Goal: Task Accomplishment & Management: Complete application form

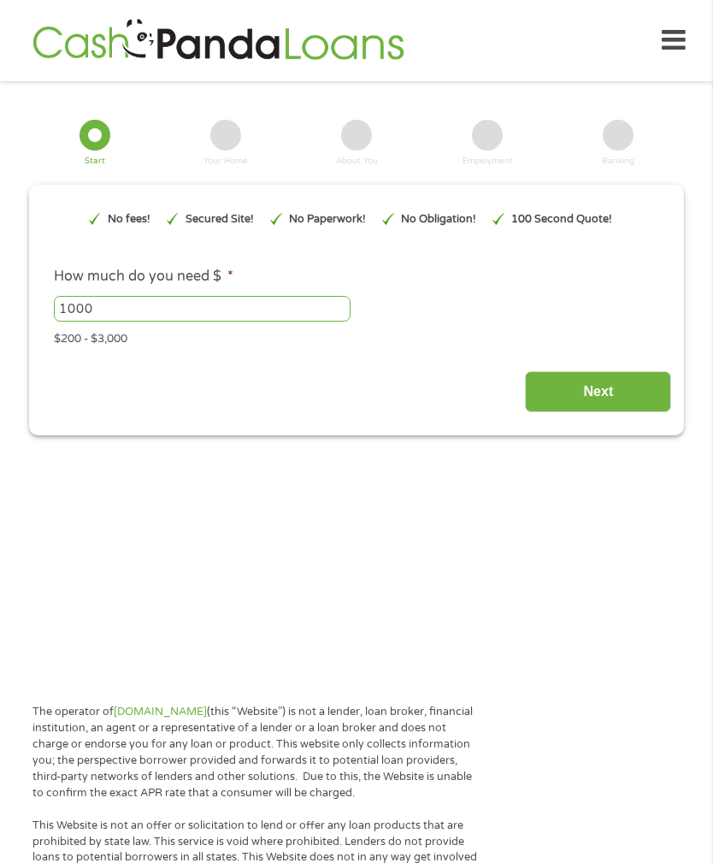
type input "EAIaIQobChMI4c6vjvyIjwMVcjYIBR0iIxHiEAAYAiAAEgI-tPD_BwE"
click at [227, 322] on input "1000" at bounding box center [202, 309] width 297 height 26
type input "1"
type input "200"
click at [636, 413] on input "Next" at bounding box center [598, 392] width 146 height 42
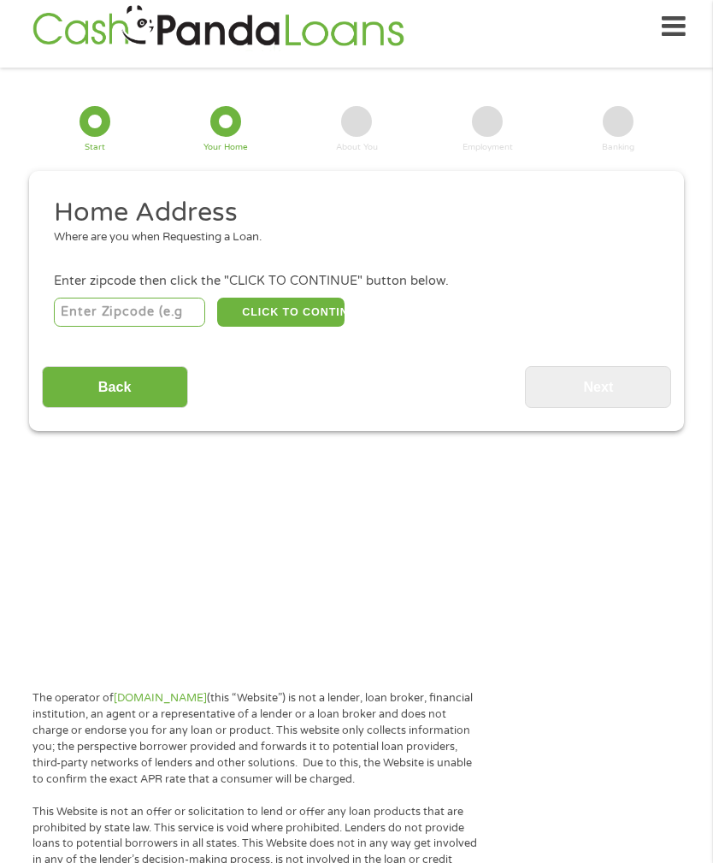
scroll to position [34, 0]
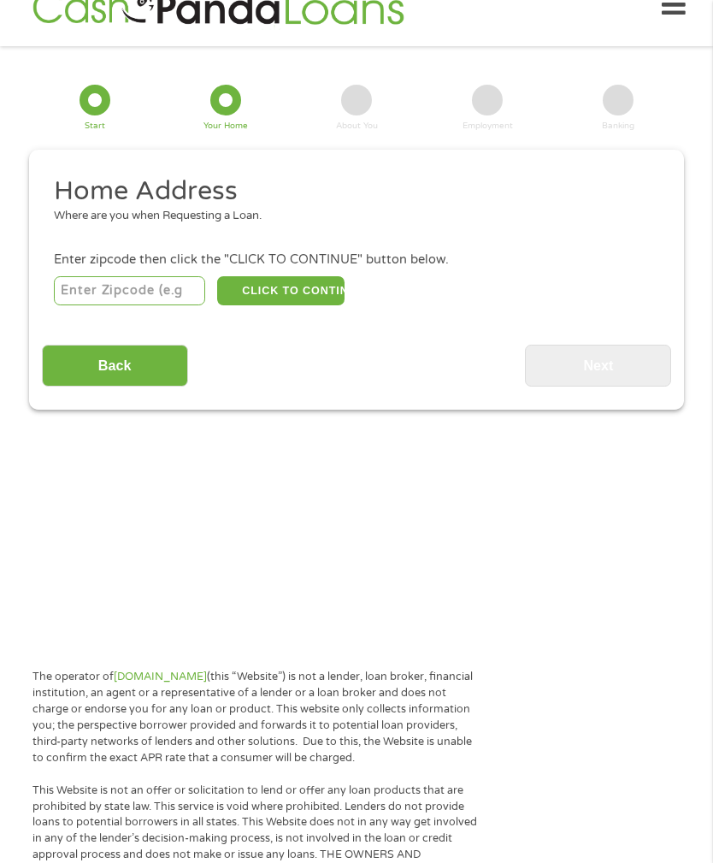
click at [172, 301] on input "number" at bounding box center [129, 291] width 151 height 29
type input "72401"
click at [328, 304] on button "CLICK TO CONTINUE" at bounding box center [280, 290] width 127 height 29
type input "72401"
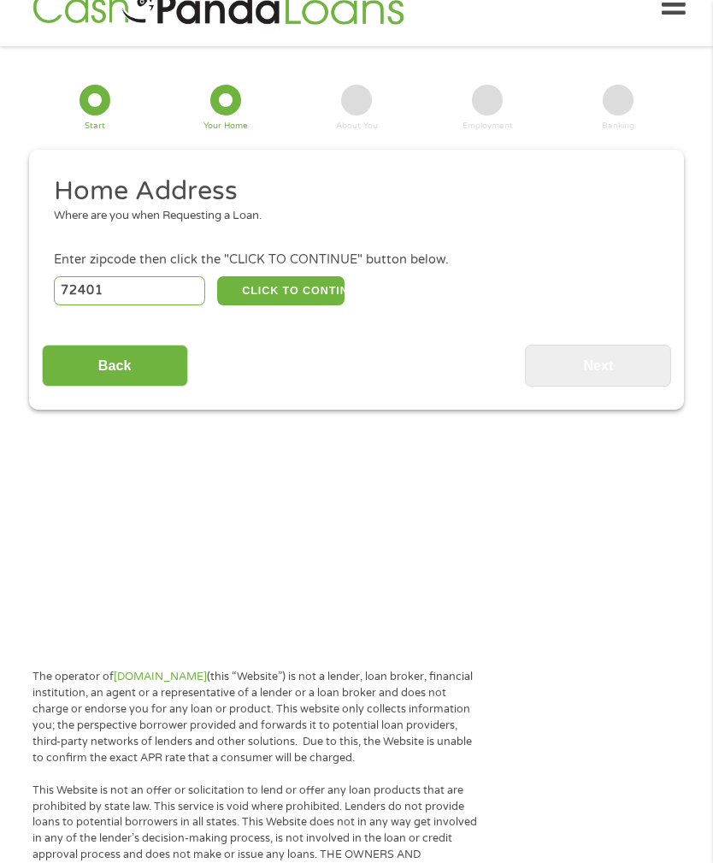
type input "[GEOGRAPHIC_DATA]"
select select "[US_STATE]"
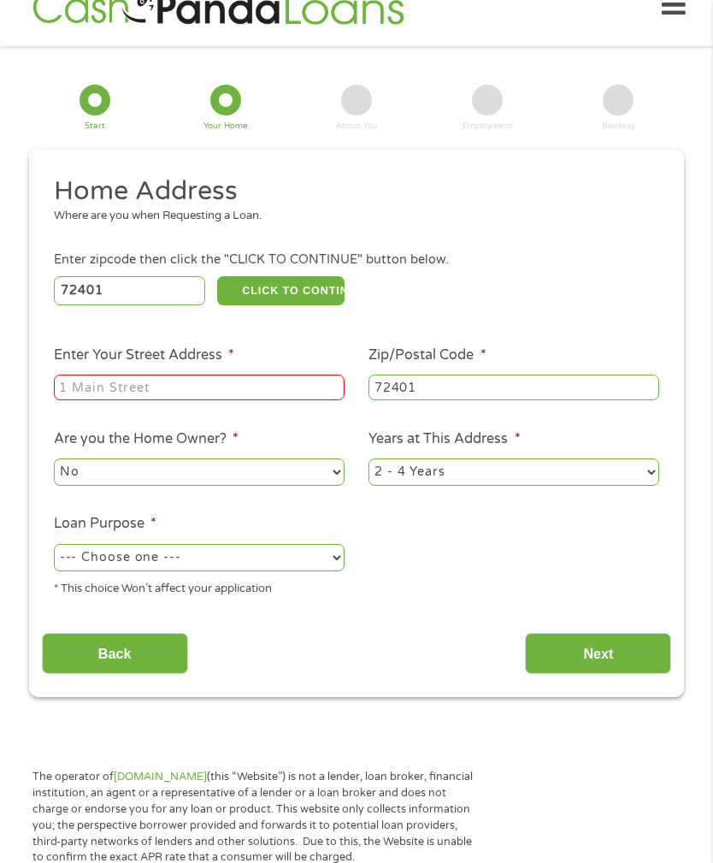
click at [281, 400] on input "Enter Your Street Address *" at bounding box center [199, 388] width 291 height 26
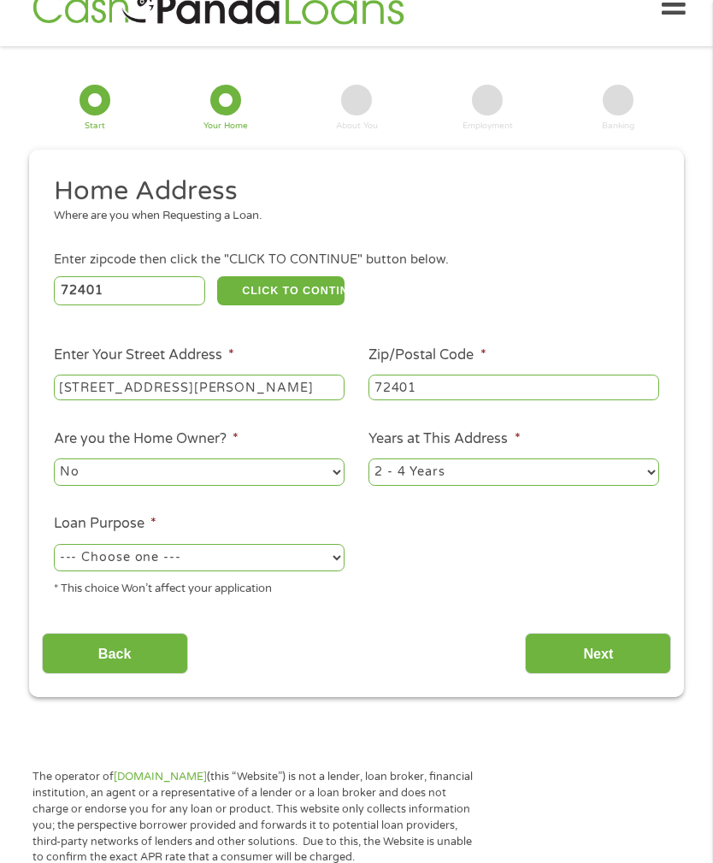
scroll to position [34, 0]
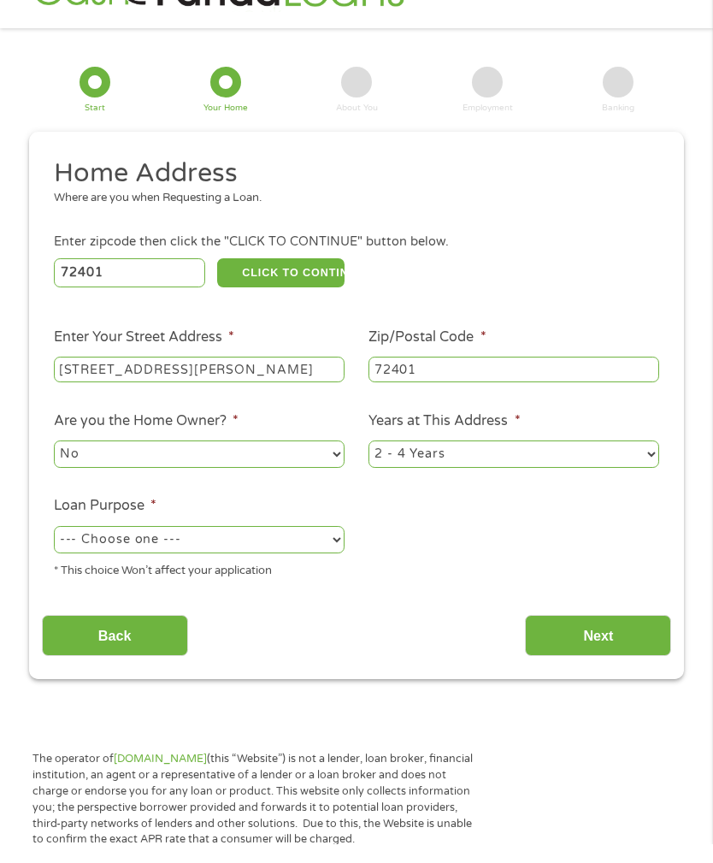
type input "[STREET_ADDRESS][PERSON_NAME]"
click at [635, 478] on select "1 Year or less 1 - 2 Years 2 - 4 Years Over 4 Years" at bounding box center [514, 472] width 291 height 27
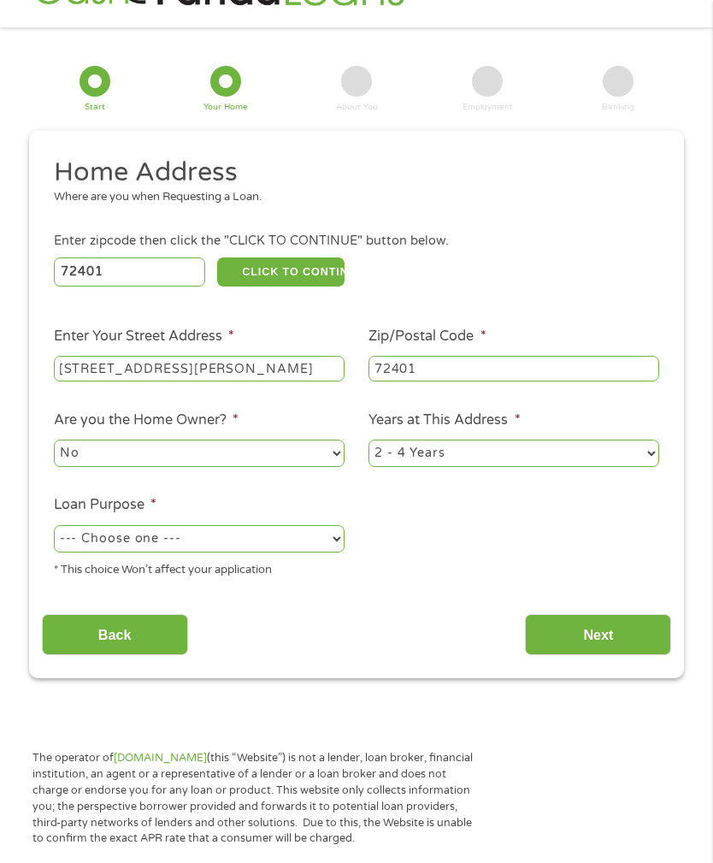
select select "12months"
click at [312, 552] on select "--- Choose one --- Pay Bills Debt Consolidation Home Improvement Major Purchase…" at bounding box center [199, 538] width 291 height 27
select select "shorttermcash"
click at [624, 651] on input "Next" at bounding box center [598, 635] width 146 height 42
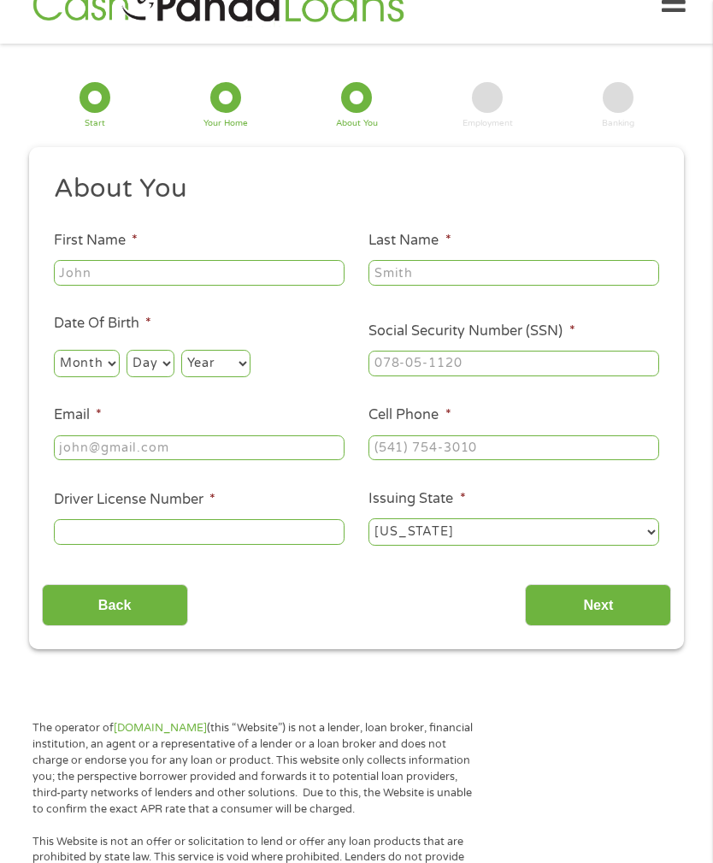
scroll to position [35, 0]
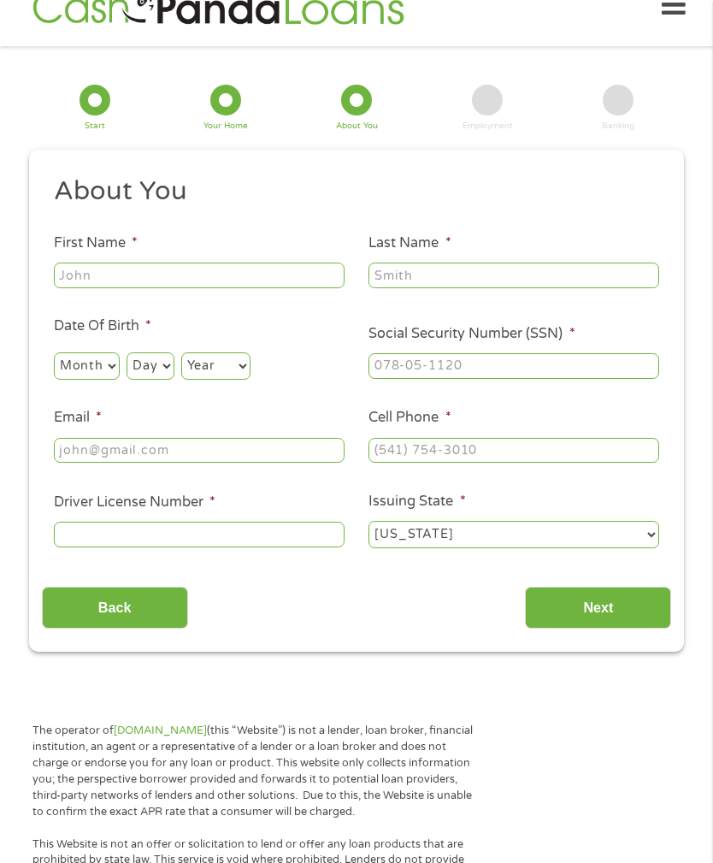
click at [272, 288] on input "First Name *" at bounding box center [199, 276] width 291 height 26
type input "[PERSON_NAME]"
click at [518, 282] on input "Last Name *" at bounding box center [514, 276] width 291 height 26
type input "[PERSON_NAME]"
click at [115, 378] on select "Month 1 2 3 4 5 6 7 8 9 10 11 12" at bounding box center [87, 365] width 66 height 27
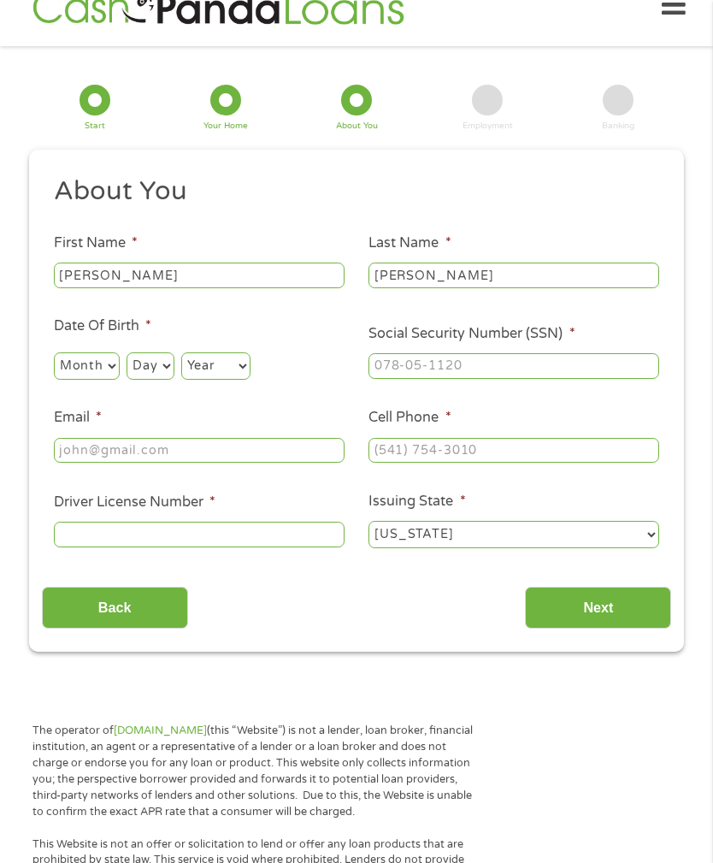
select select "1"
click at [174, 380] on select "Day 1 2 3 4 5 6 7 8 9 10 11 12 13 14 15 16 17 18 19 20 21 22 23 24 25 26 27 28 …" at bounding box center [150, 365] width 47 height 27
select select "29"
click at [251, 380] on select "Year [DATE] 2006 2005 2004 2003 2002 2001 2000 1999 1998 1997 1996 1995 1994 19…" at bounding box center [215, 365] width 69 height 27
select select "1979"
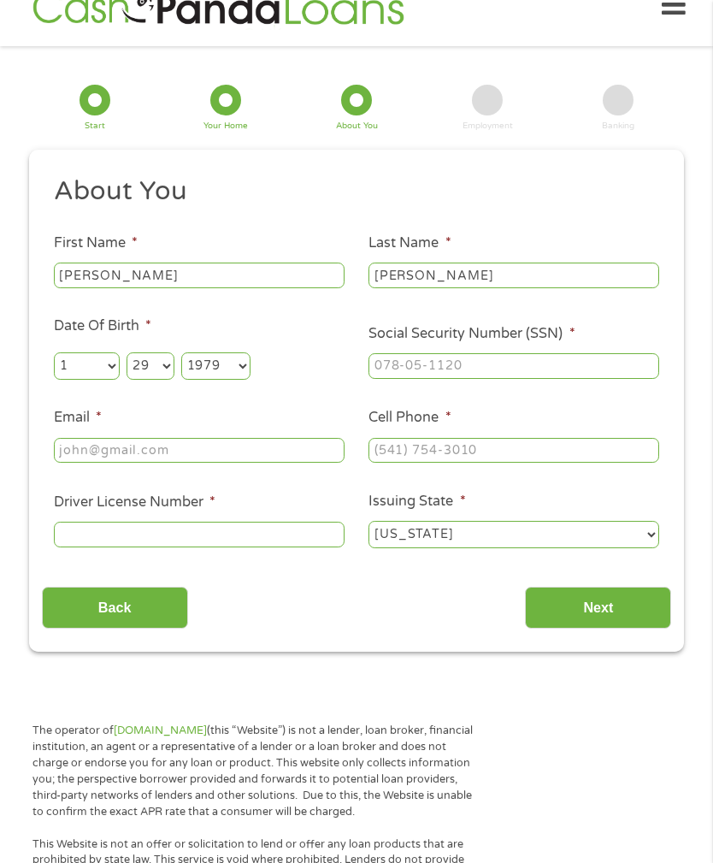
click at [579, 379] on input "Social Security Number (SSN) *" at bounding box center [514, 366] width 291 height 26
type input "415-59-2227"
click at [296, 464] on input "Email *" at bounding box center [199, 451] width 291 height 26
type input "[EMAIL_ADDRESS][DOMAIN_NAME]"
click at [481, 464] on input "Cell Phone *" at bounding box center [514, 451] width 291 height 26
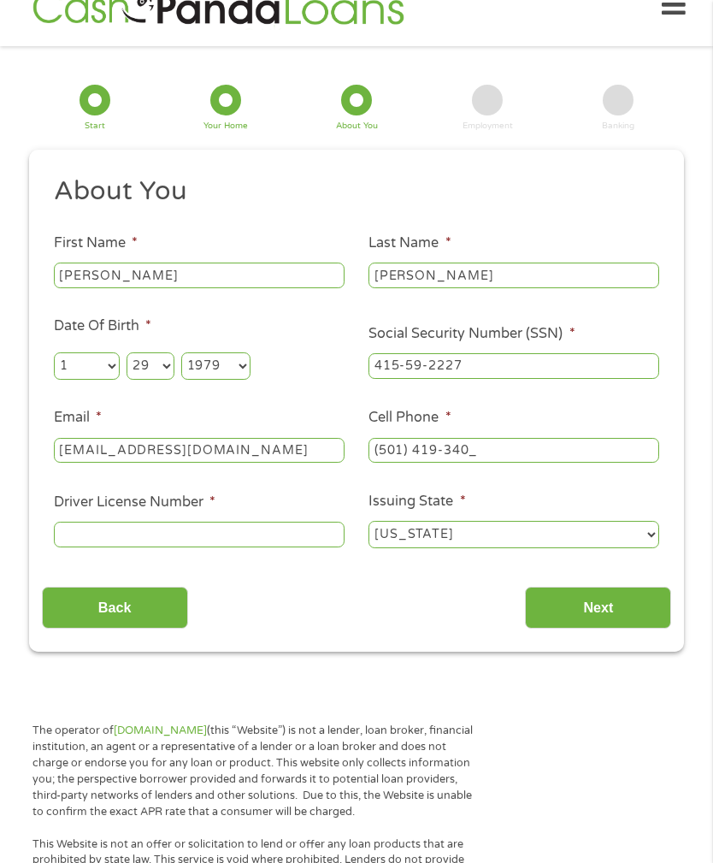
type input "[PHONE_NUMBER]"
click at [284, 547] on input "Driver License Number *" at bounding box center [199, 535] width 291 height 26
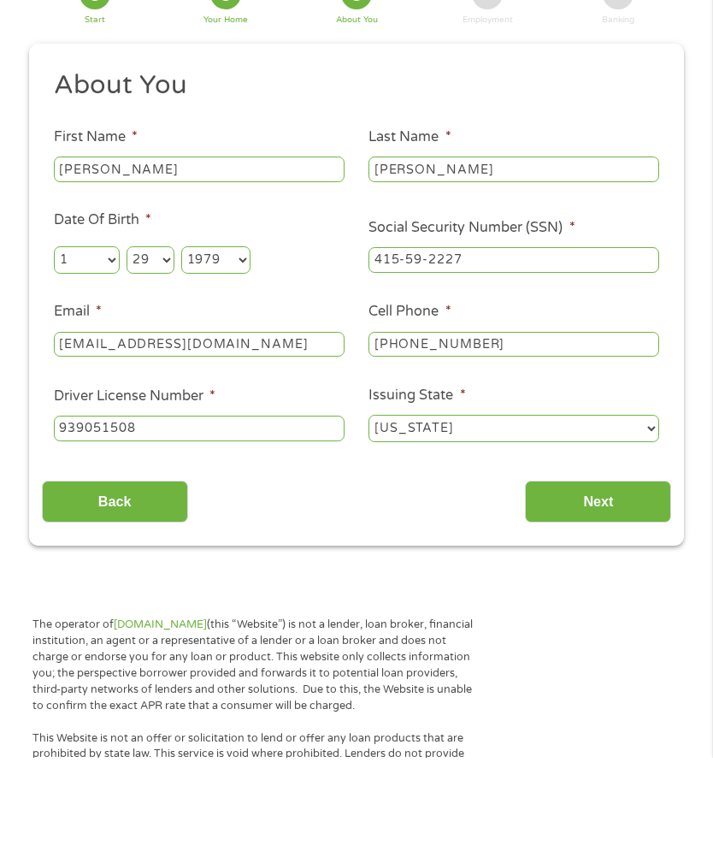
type input "939051508"
click at [620, 587] on input "Next" at bounding box center [598, 608] width 146 height 42
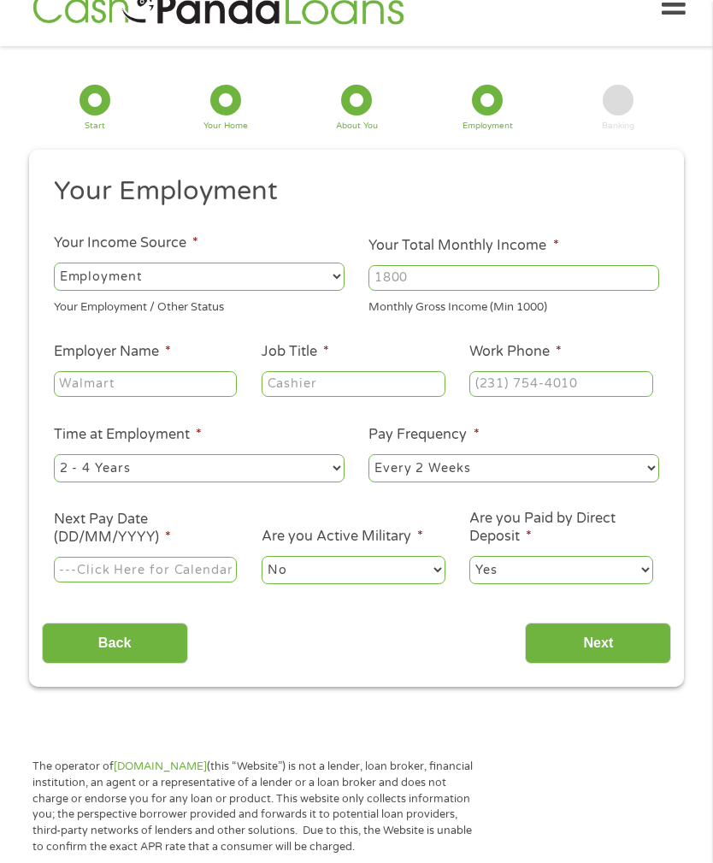
click at [276, 290] on select "--- Choose one --- Employment [DEMOGRAPHIC_DATA] Benefits" at bounding box center [199, 276] width 291 height 27
click at [564, 285] on input "Your Total Monthly Income *" at bounding box center [514, 278] width 291 height 26
type input "2000"
click at [211, 397] on input "Employer Name *" at bounding box center [145, 384] width 183 height 26
click at [377, 397] on input "Job Title *" at bounding box center [353, 384] width 183 height 26
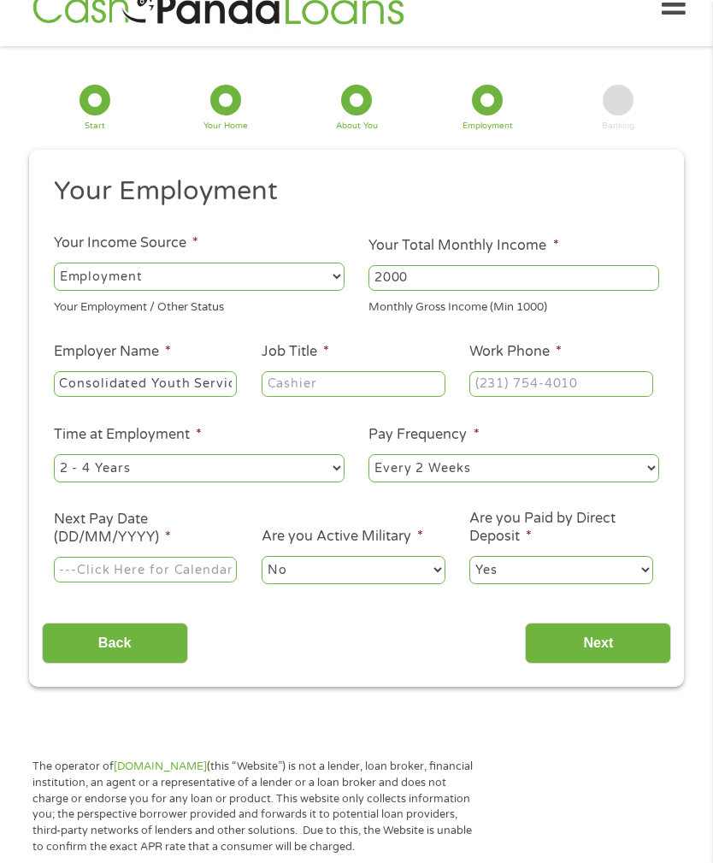
click at [225, 397] on input "Consolidated Youth Servicd" at bounding box center [145, 384] width 183 height 26
click at [215, 397] on input "Consolidated Youth Servicd" at bounding box center [145, 384] width 183 height 26
click at [225, 397] on input "Consolidated Youth Servicd" at bounding box center [145, 384] width 183 height 26
click at [230, 397] on input "Consolidated Youth Serviced" at bounding box center [145, 384] width 183 height 26
type input "Consolidated Youth Service"
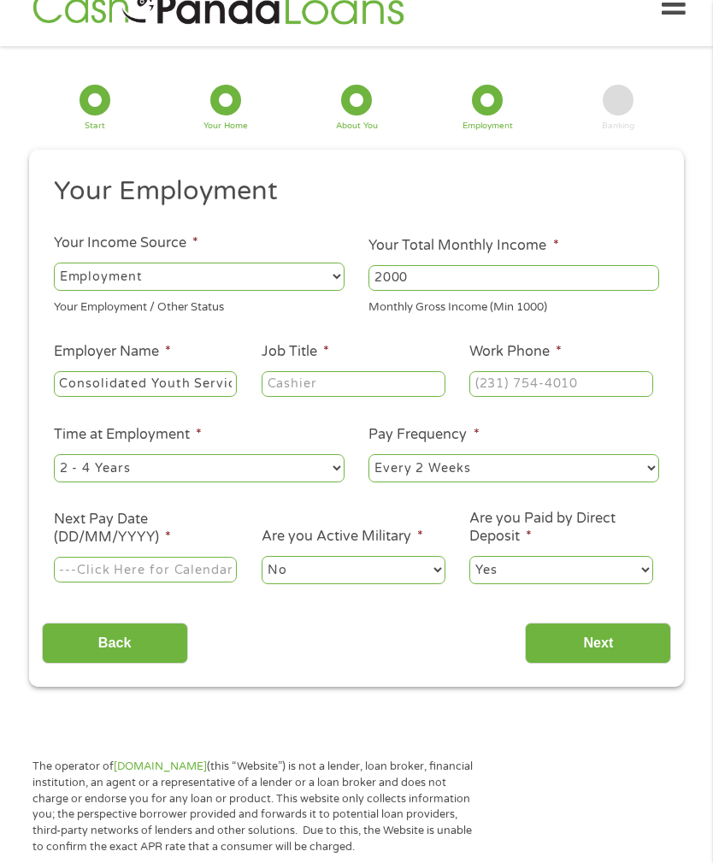
click at [348, 397] on input "Job Title *" at bounding box center [353, 384] width 183 height 26
type input "Direct Care Worker"
click at [590, 397] on input "Work Phone *" at bounding box center [561, 384] width 183 height 26
type input "[PHONE_NUMBER]"
click at [328, 481] on select "--- Choose one --- 1 Year or less 1 - 2 Years 2 - 4 Years Over 4 Years" at bounding box center [199, 467] width 291 height 27
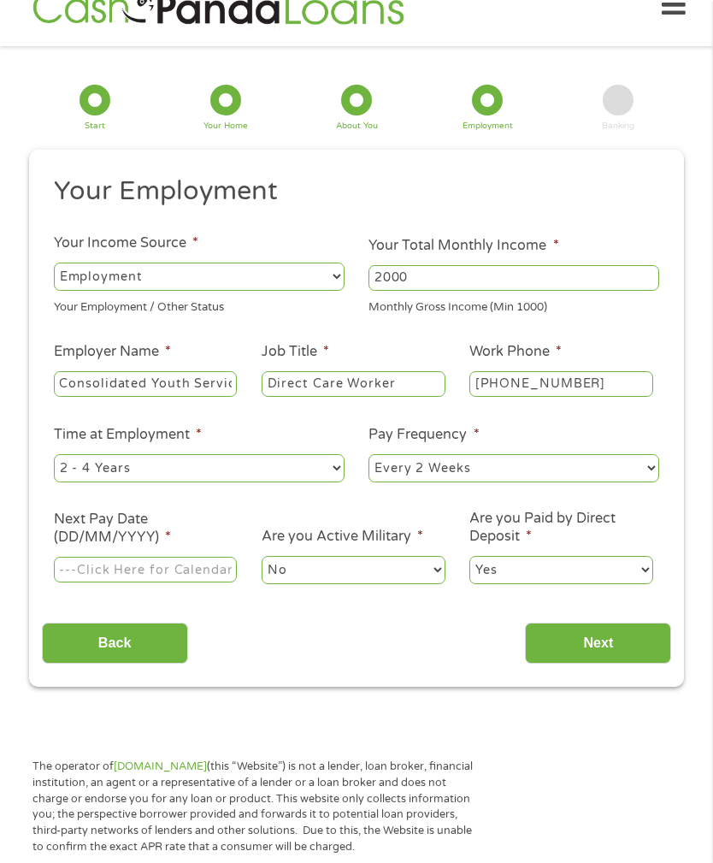
select select "12months"
click at [634, 481] on select "--- Choose one --- Every 2 Weeks Every Week Monthly Semi-Monthly" at bounding box center [514, 467] width 291 height 27
select select "semimonthly"
click at [218, 582] on input "Next Pay Date (DD/MM/YYYY) *" at bounding box center [145, 570] width 183 height 26
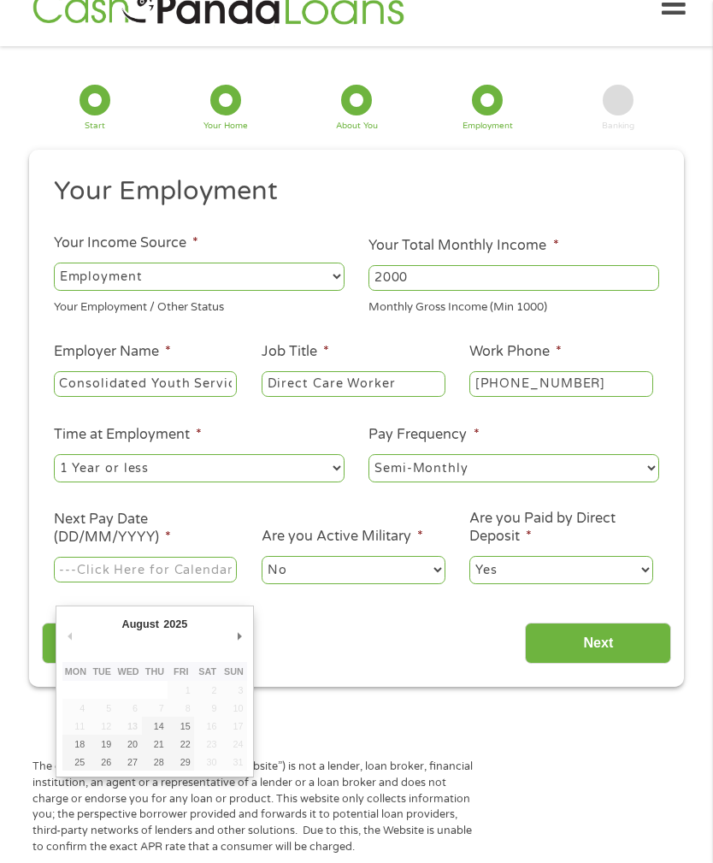
type input "[DATE]"
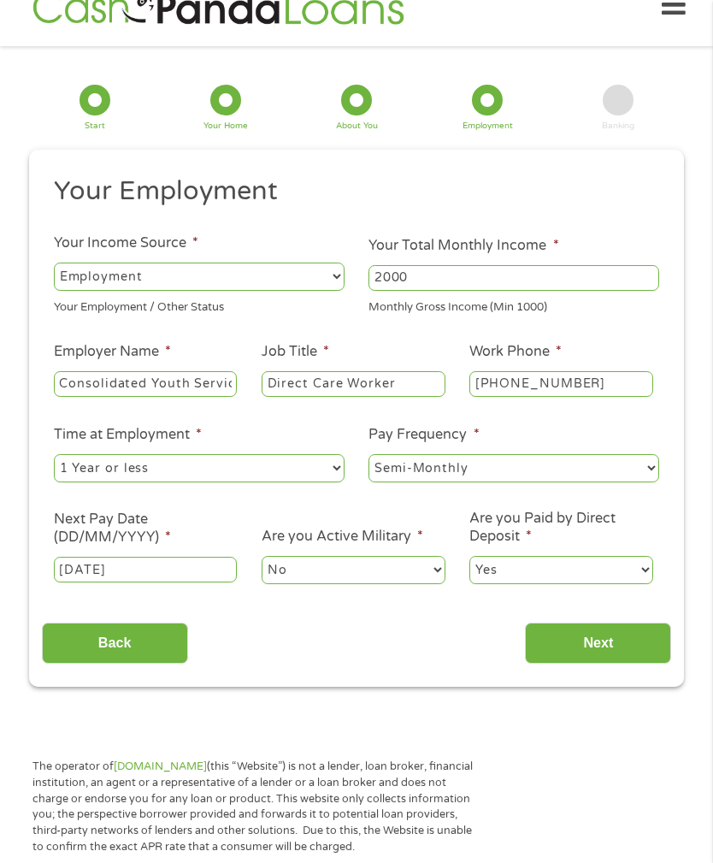
click at [619, 660] on input "Next" at bounding box center [598, 644] width 146 height 42
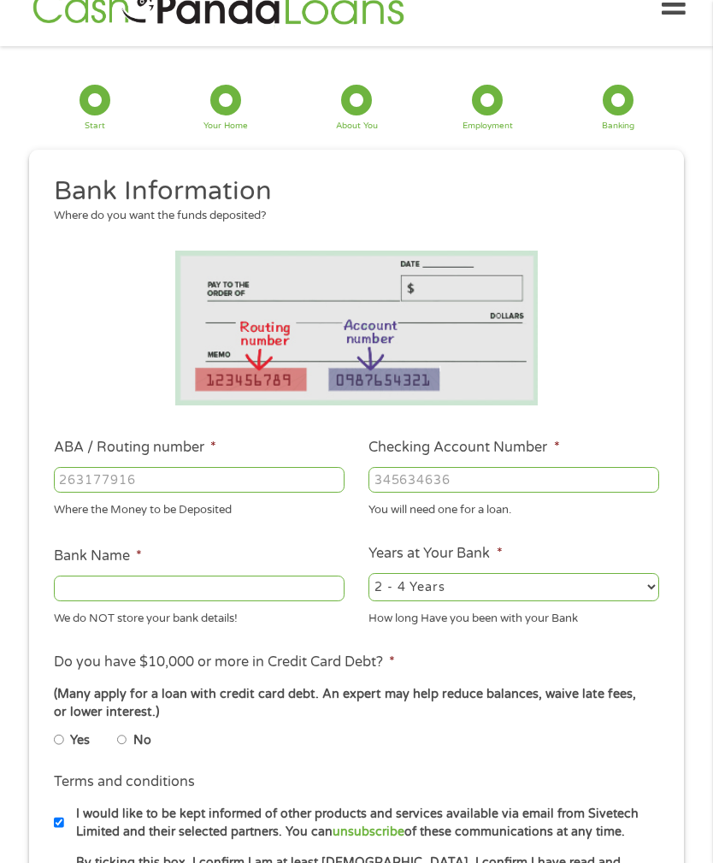
scroll to position [7, 7]
click at [263, 480] on input "ABA / Routing number *" at bounding box center [199, 480] width 291 height 26
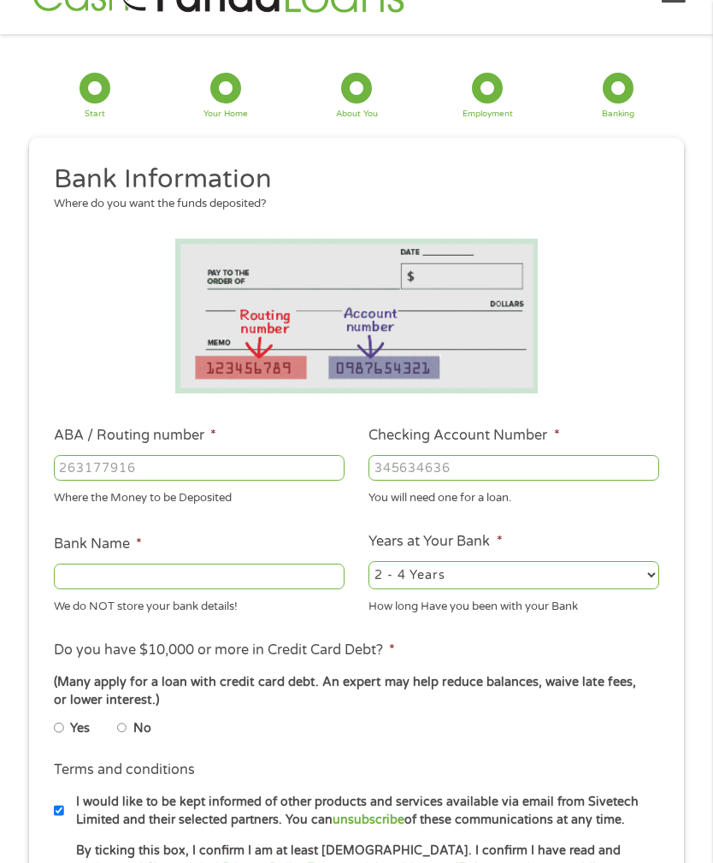
click at [493, 478] on input "Checking Account Number *" at bounding box center [514, 468] width 291 height 26
click at [134, 481] on input "ABA / Routing number *" at bounding box center [199, 468] width 291 height 26
type input "082905273"
click at [521, 481] on input "Checking Account Number *" at bounding box center [514, 468] width 291 height 26
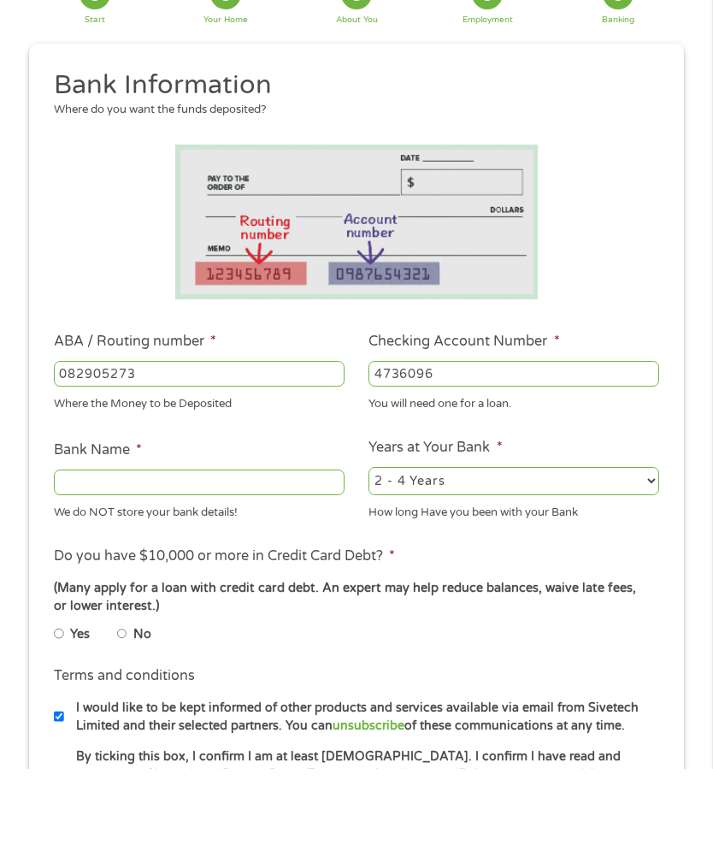
type input "4736096"
click at [322, 564] on input "Bank Name *" at bounding box center [199, 577] width 291 height 26
type input "First"
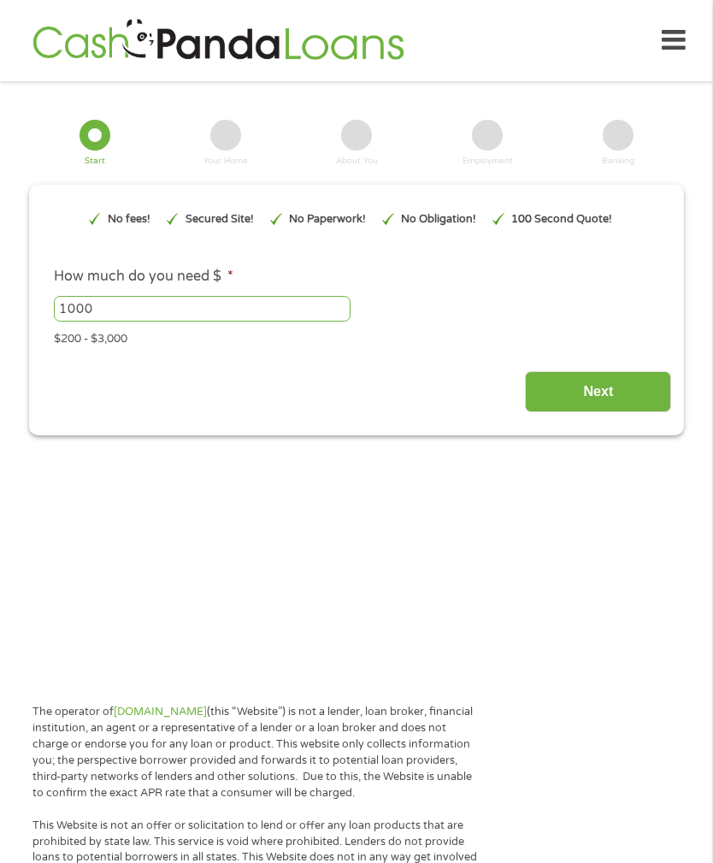
scroll to position [229, 0]
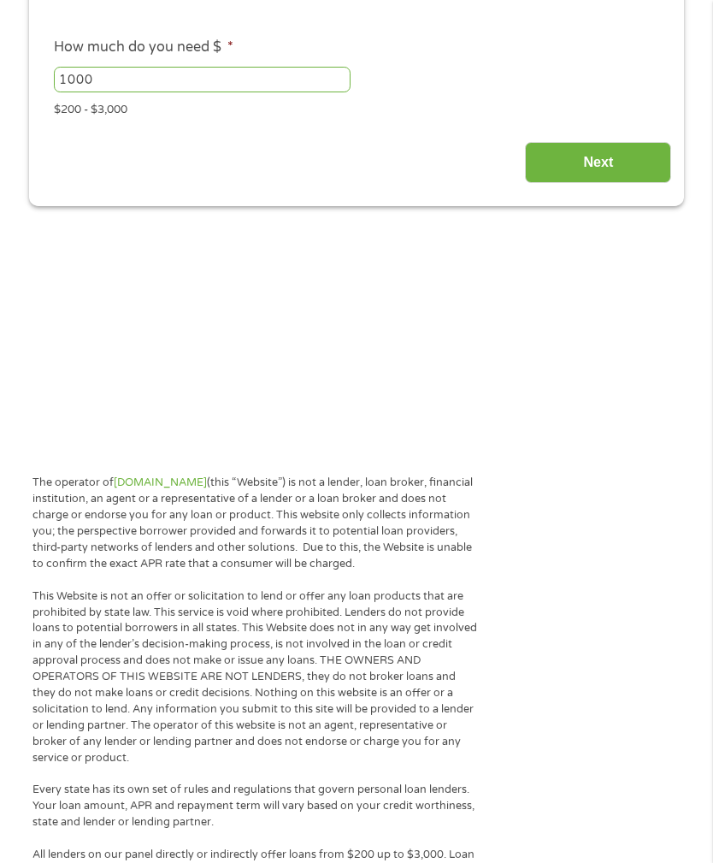
click at [222, 92] on input "1000" at bounding box center [202, 80] width 297 height 26
click at [161, 92] on input "21000" at bounding box center [202, 80] width 297 height 26
type input "2"
type input "200"
click at [640, 184] on input "Next" at bounding box center [598, 163] width 146 height 42
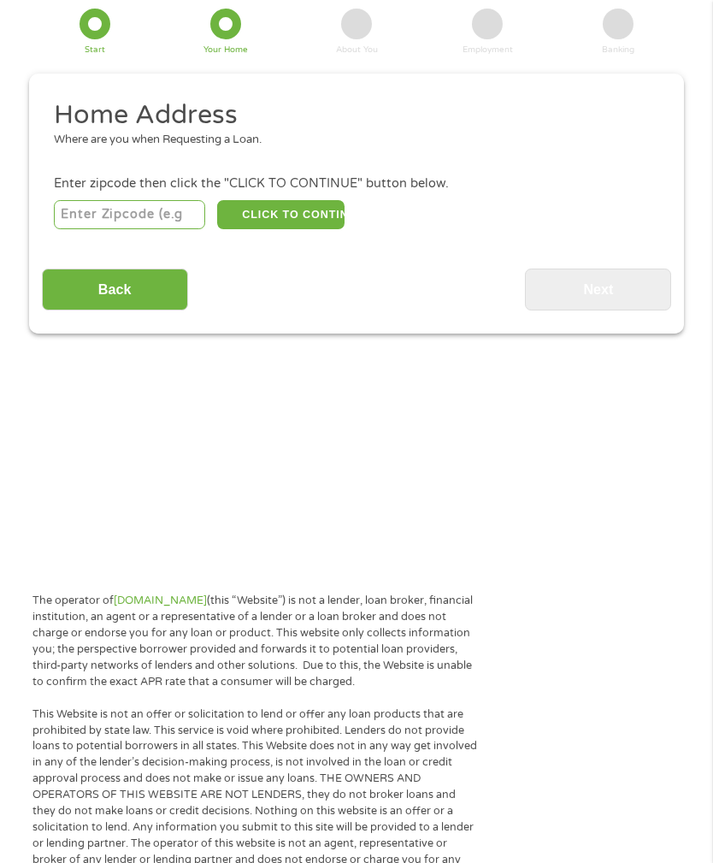
scroll to position [35, 0]
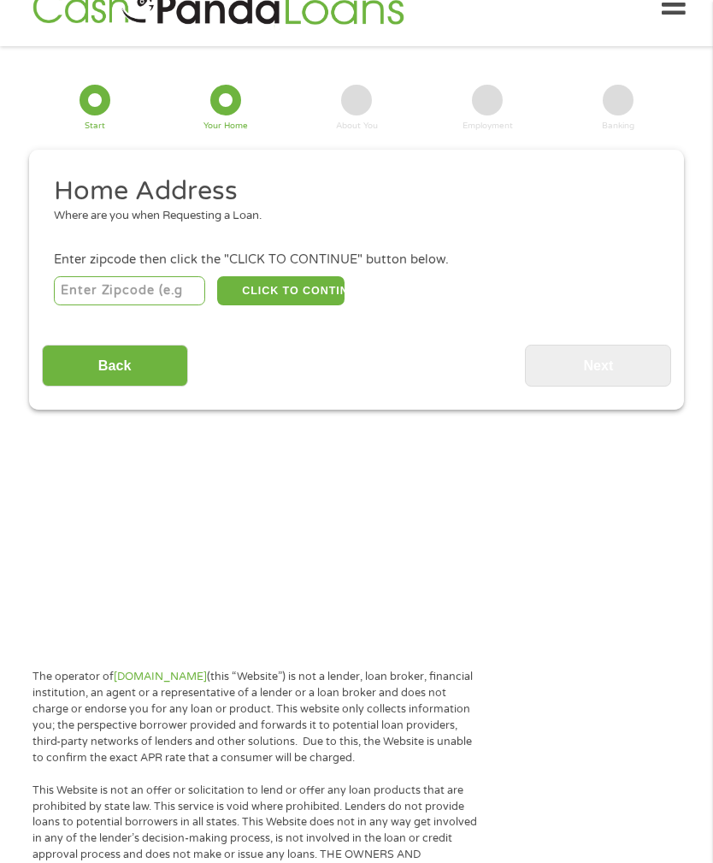
click at [152, 304] on input "number" at bounding box center [129, 290] width 151 height 29
type input "72401"
click at [325, 304] on button "CLICK TO CONTINUE" at bounding box center [280, 290] width 127 height 29
type input "72401"
type input "[GEOGRAPHIC_DATA]"
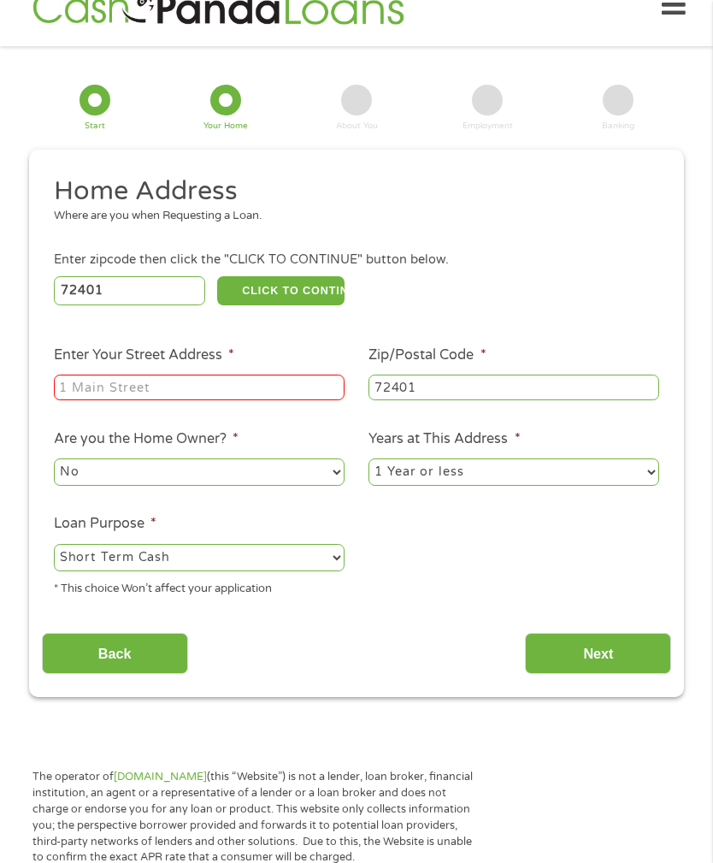
click at [225, 394] on input "Enter Your Street Address *" at bounding box center [199, 388] width 291 height 26
click at [219, 396] on input "Enter Your Street Address *" at bounding box center [199, 388] width 291 height 26
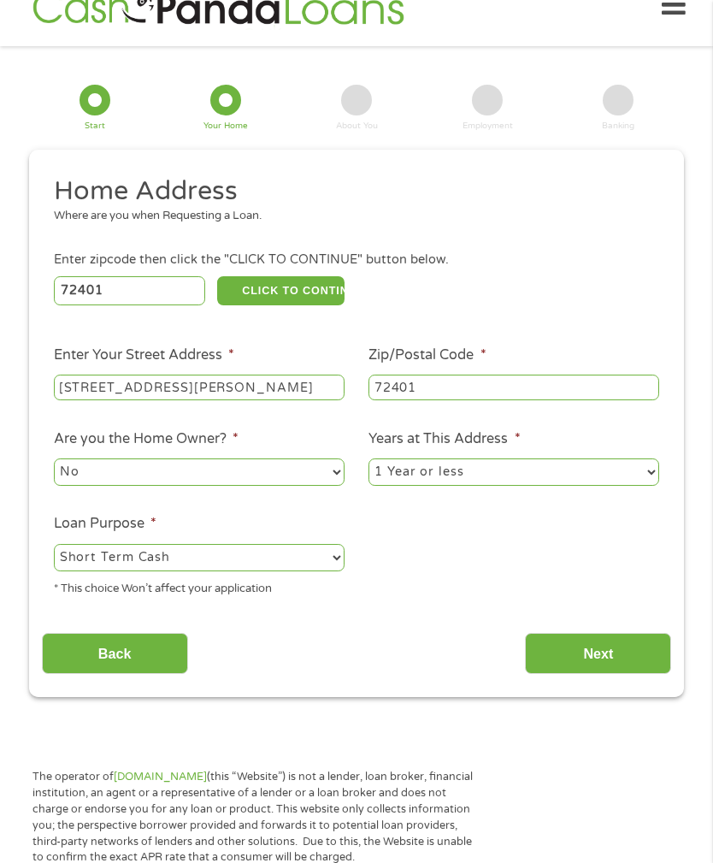
type input "[STREET_ADDRESS][PERSON_NAME]"
click at [517, 400] on input "72401" at bounding box center [514, 388] width 291 height 26
click at [334, 486] on select "No Yes" at bounding box center [199, 471] width 291 height 27
click at [623, 675] on input "Next" at bounding box center [598, 654] width 146 height 42
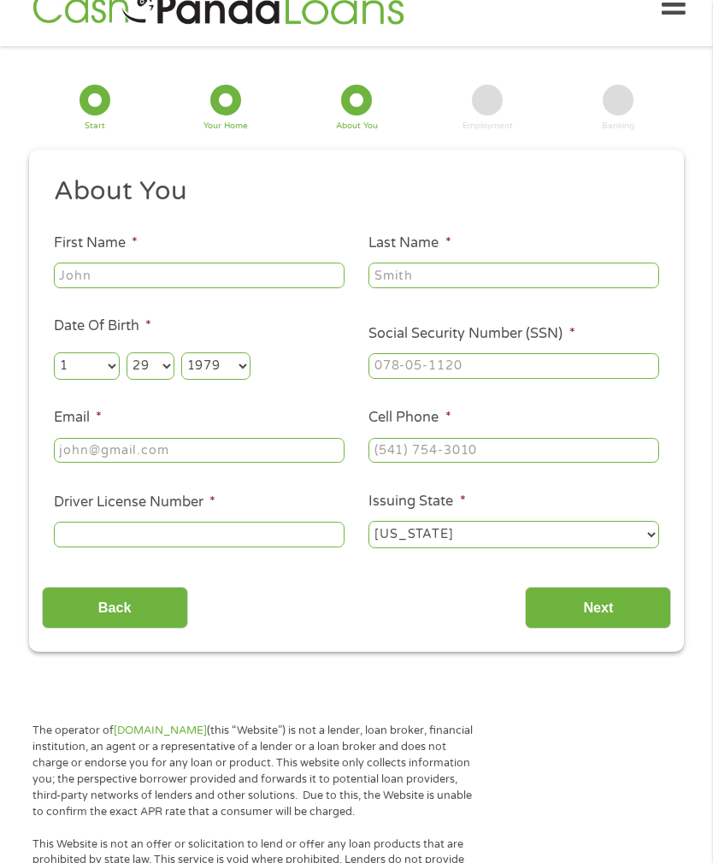
click at [275, 285] on input "First Name *" at bounding box center [199, 276] width 291 height 26
type input "[PERSON_NAME]"
click at [505, 284] on input "Last Name *" at bounding box center [514, 276] width 291 height 26
type input "[PERSON_NAME]"
click at [563, 379] on input "Social Security Number (SSN) *" at bounding box center [514, 366] width 291 height 26
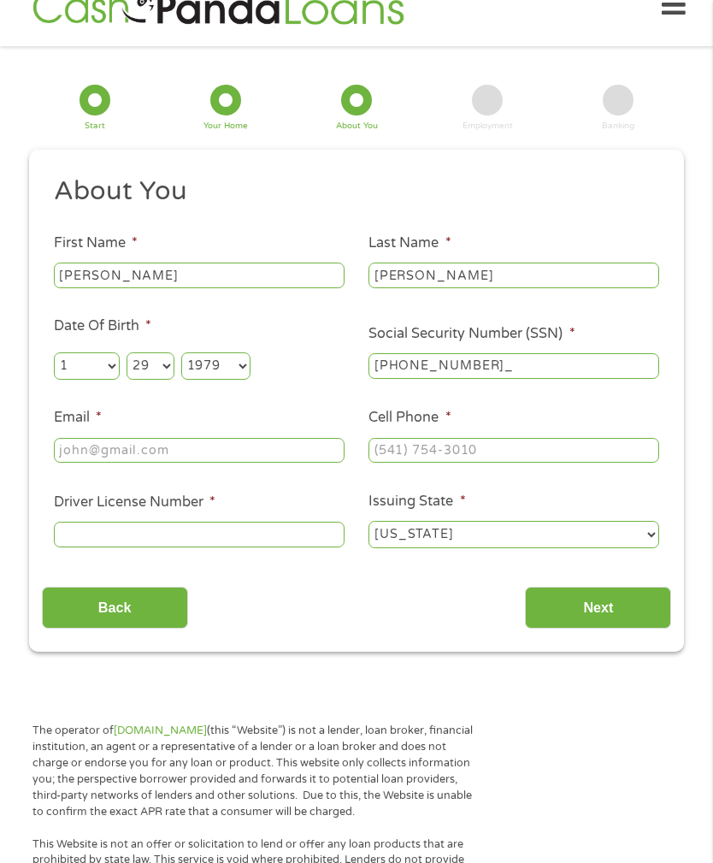
type input "415-59-2227"
click at [293, 464] on input "Email *" at bounding box center [199, 451] width 291 height 26
type input "[EMAIL_ADDRESS][DOMAIN_NAME]"
click at [536, 464] on input "Cell Phone *" at bounding box center [514, 451] width 291 height 26
type input "[PHONE_NUMBER]"
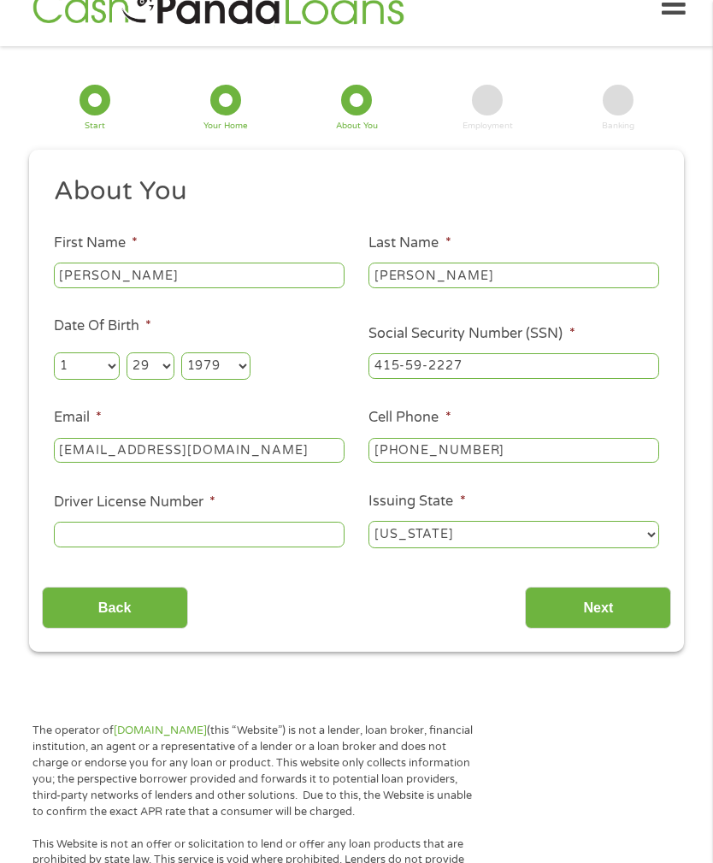
click at [286, 547] on input "Driver License Number *" at bounding box center [199, 535] width 291 height 26
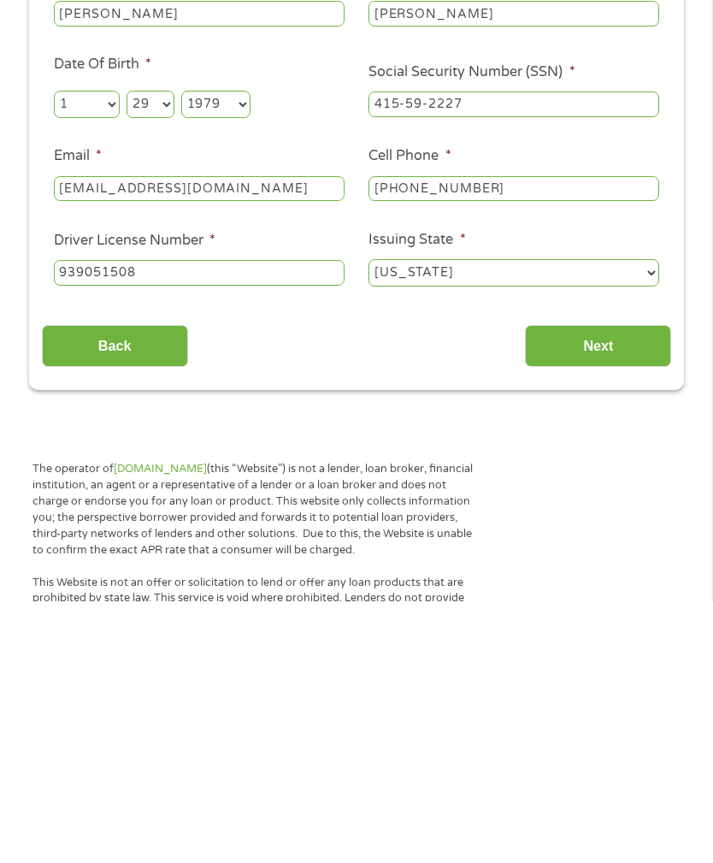
type input "939051508"
click at [642, 587] on input "Next" at bounding box center [598, 608] width 146 height 42
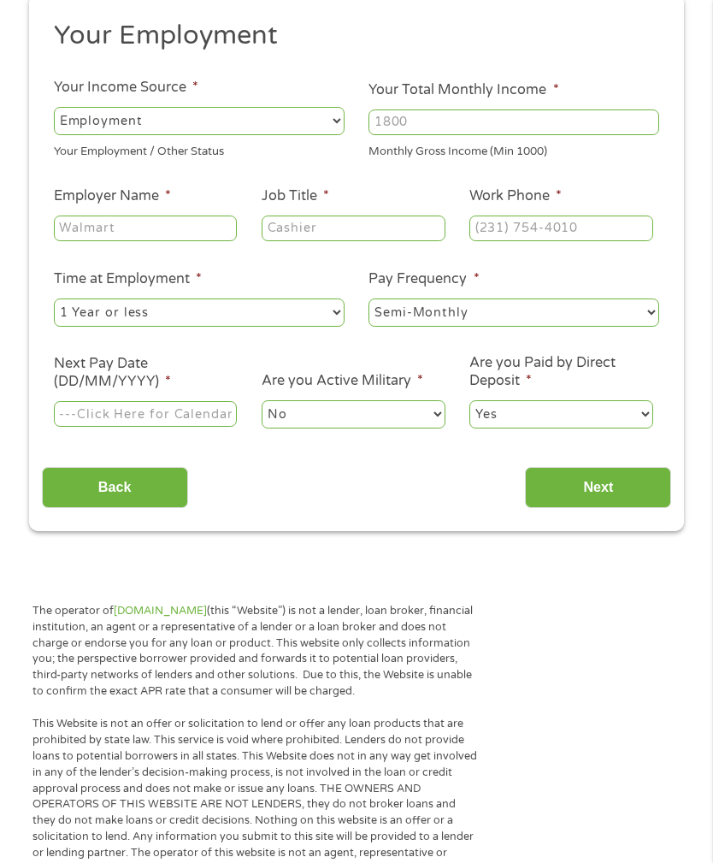
scroll to position [35, 0]
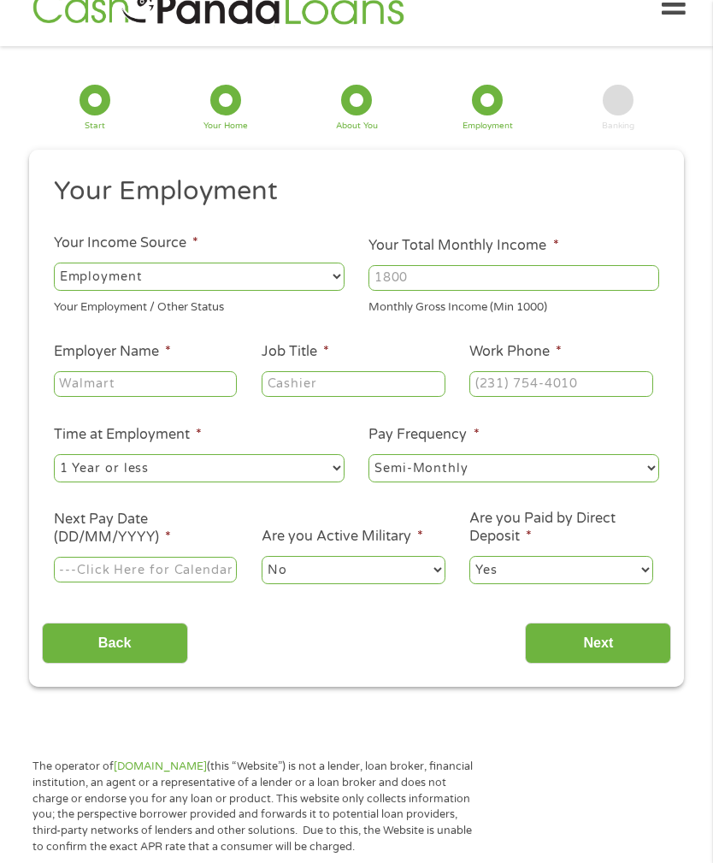
click at [524, 291] on input "Your Total Monthly Income *" at bounding box center [514, 278] width 291 height 26
type input "2000"
click at [205, 397] on input "Employer Name *" at bounding box center [145, 384] width 183 height 26
type input "Consolidated Youth Service"
click at [393, 397] on input "Job Title *" at bounding box center [353, 384] width 183 height 26
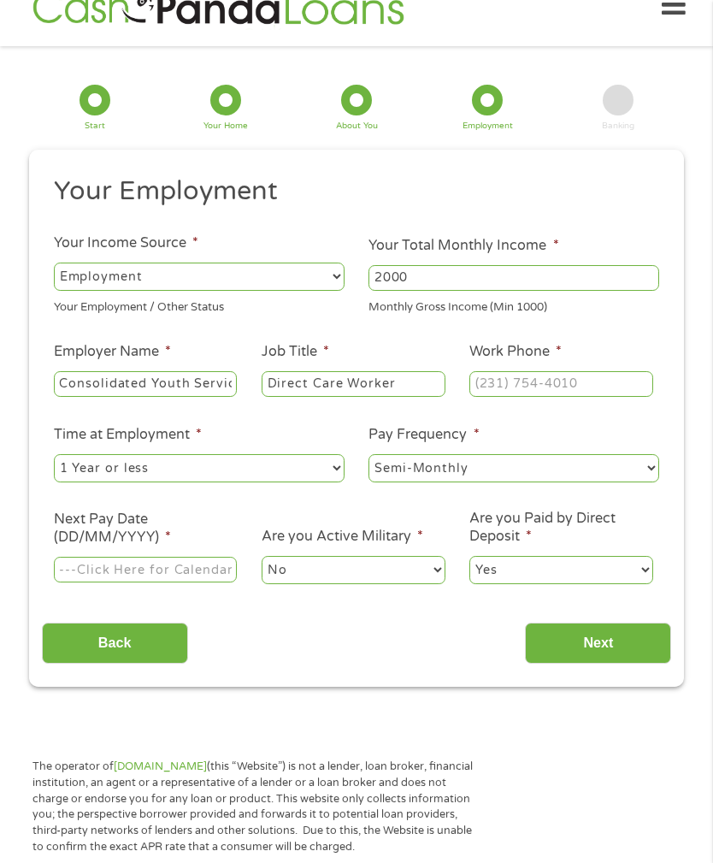
type input "Direct Care Worker"
click at [588, 397] on input "Work Phone *" at bounding box center [561, 384] width 183 height 26
type input "[PHONE_NUMBER]"
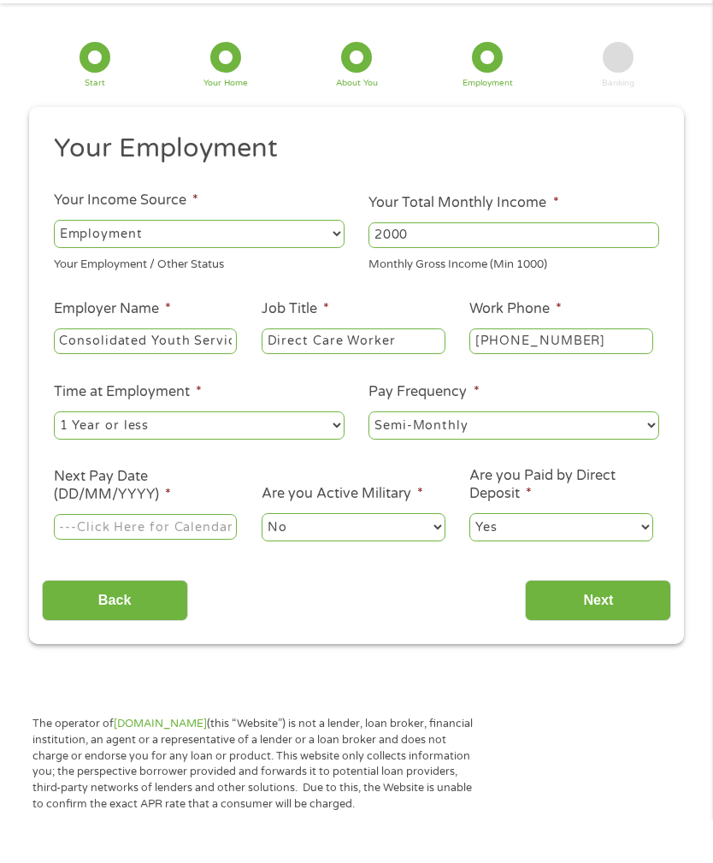
click at [198, 558] on input "Next Pay Date (DD/MM/YYYY) *" at bounding box center [145, 571] width 183 height 26
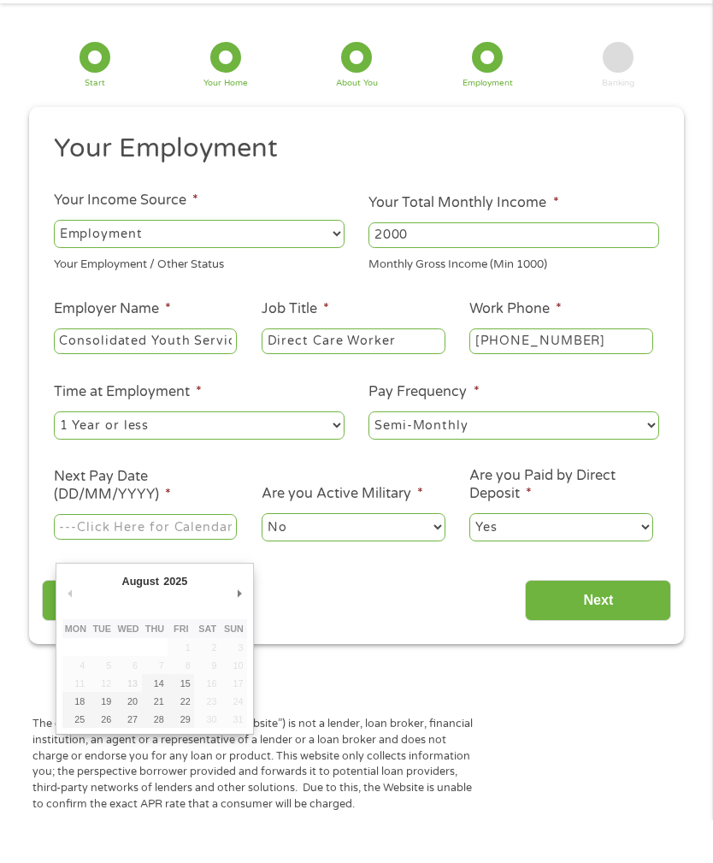
scroll to position [78, 0]
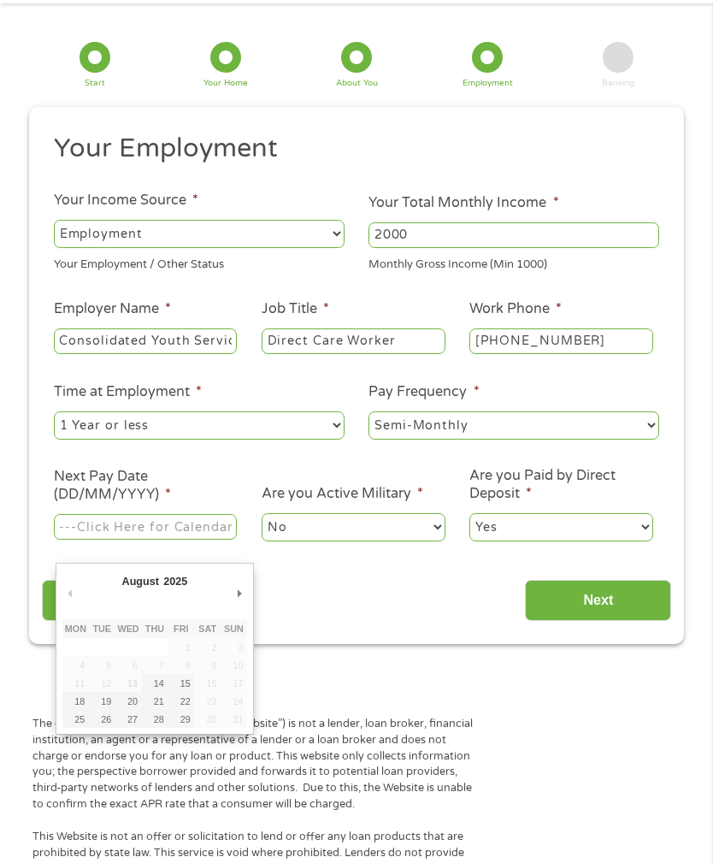
type input "[DATE]"
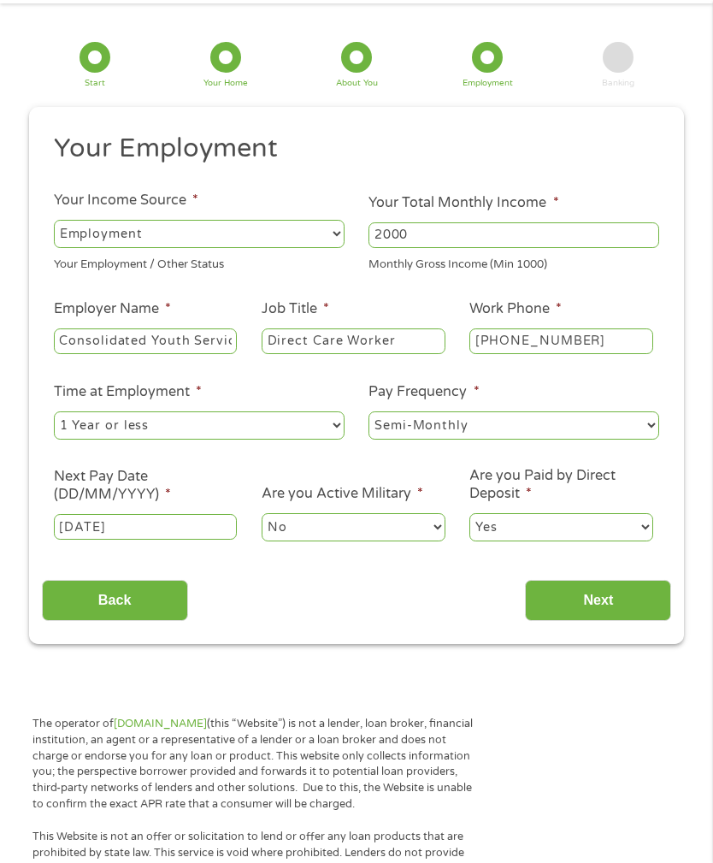
click at [624, 622] on input "Next" at bounding box center [598, 601] width 146 height 42
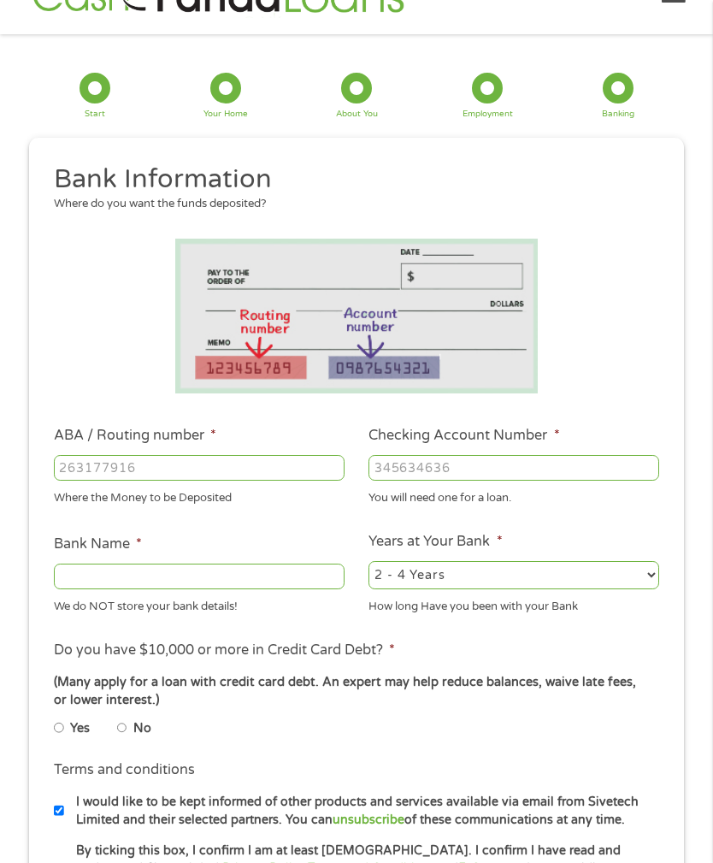
scroll to position [35, 0]
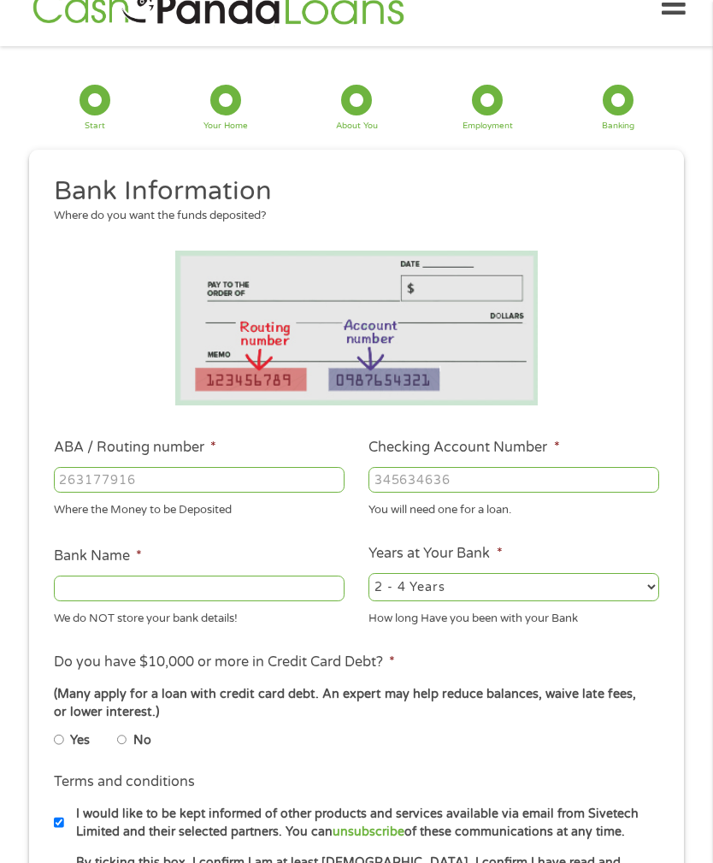
click at [211, 493] on input "ABA / Routing number *" at bounding box center [199, 480] width 291 height 26
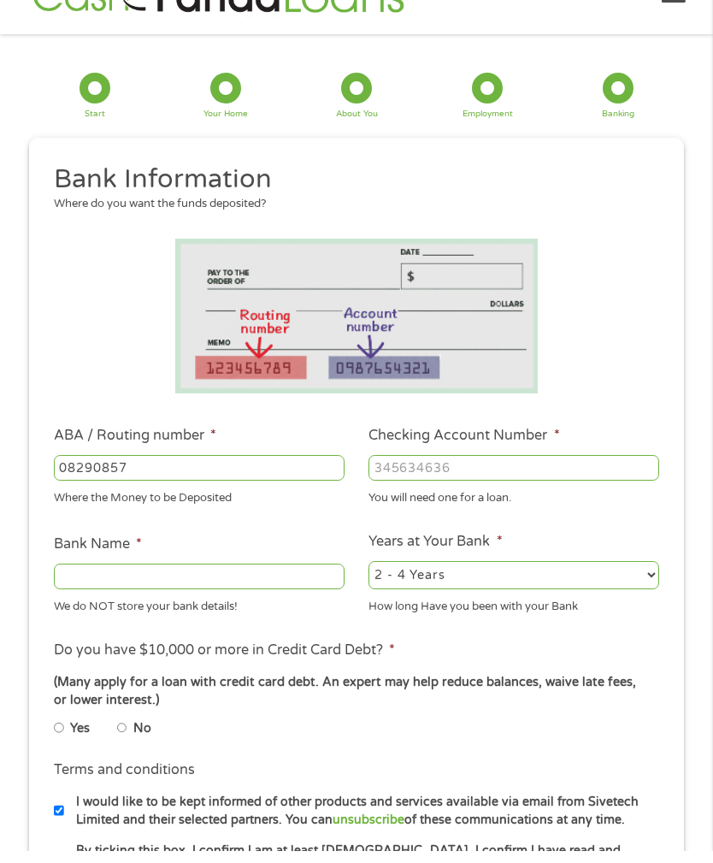
type input "082908573"
type input "FIRST COMMUNITY BANK OF BATESVILLE"
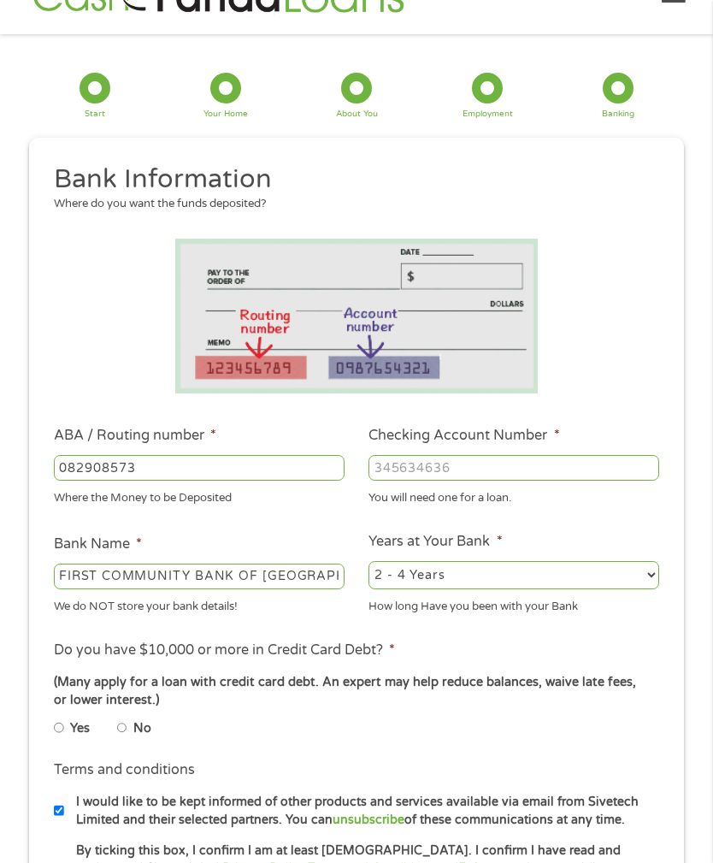
scroll to position [47, 0]
type input "082908573"
click at [493, 481] on input "Checking Account Number *" at bounding box center [514, 468] width 291 height 26
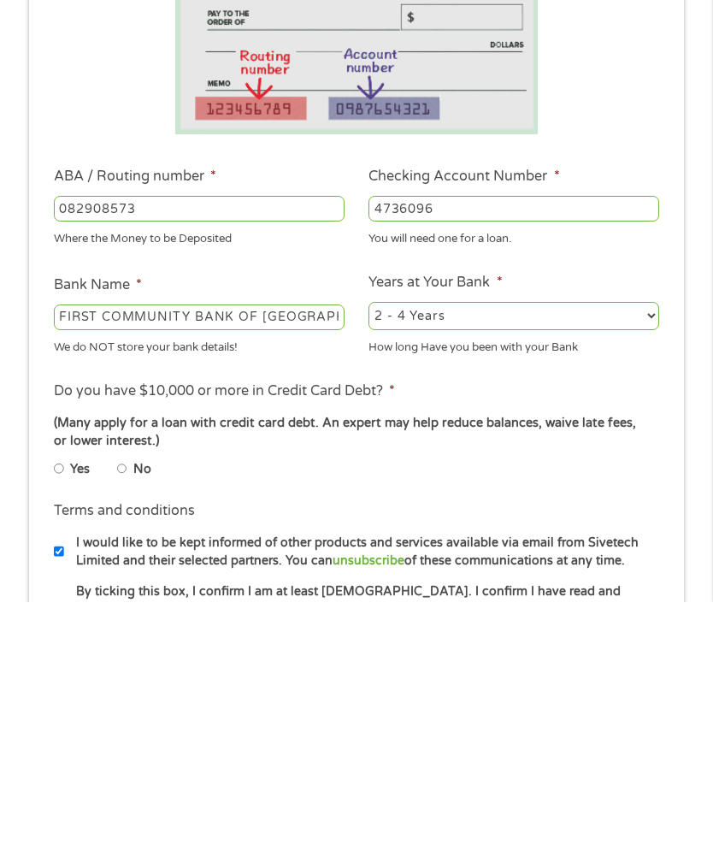
type input "4736096"
click at [127, 719] on input "No" at bounding box center [122, 729] width 10 height 21
radio input "true"
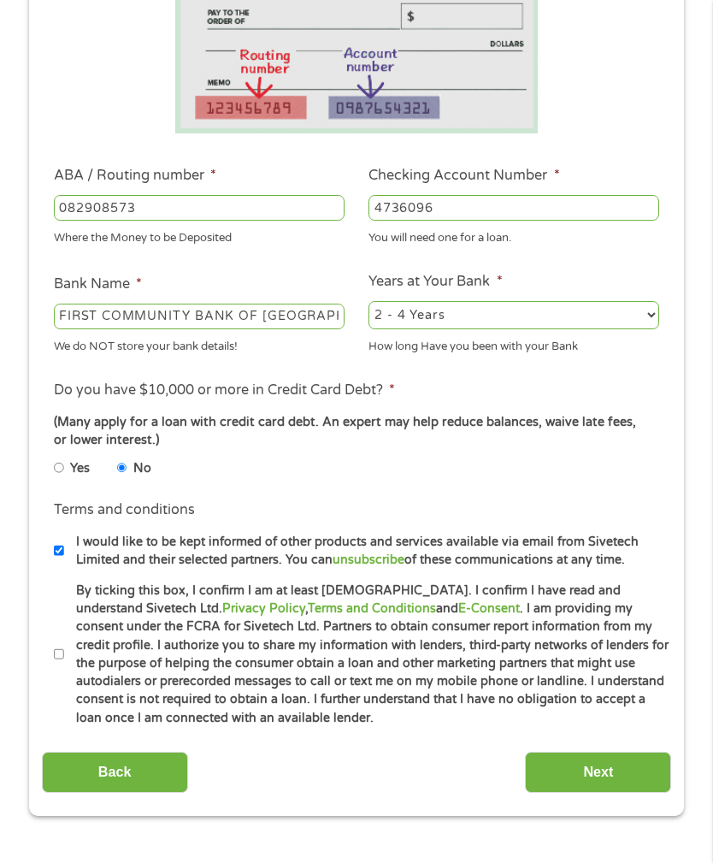
click at [68, 727] on label "By ticking this box, I confirm I am at least 18 years old. I confirm I have rea…" at bounding box center [366, 654] width 605 height 145
click at [64, 664] on input "By ticking this box, I confirm I am at least 18 years old. I confirm I have rea…" at bounding box center [59, 654] width 10 height 21
checkbox input "true"
click at [62, 561] on input "I would like to be kept informed of other products and services available via e…" at bounding box center [59, 550] width 10 height 21
checkbox input "false"
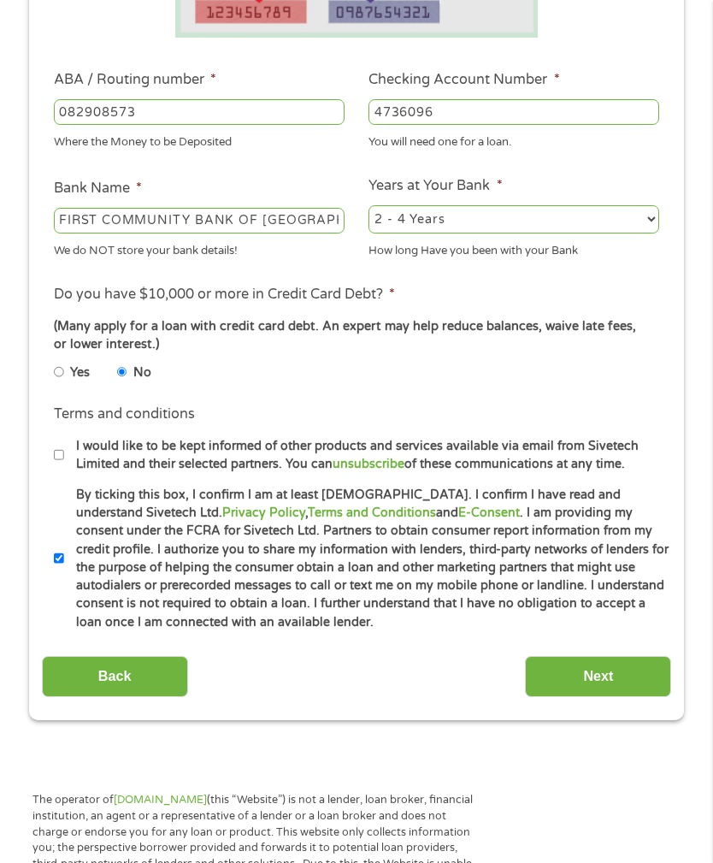
scroll to position [403, 0]
click at [635, 698] on input "Next" at bounding box center [598, 677] width 146 height 42
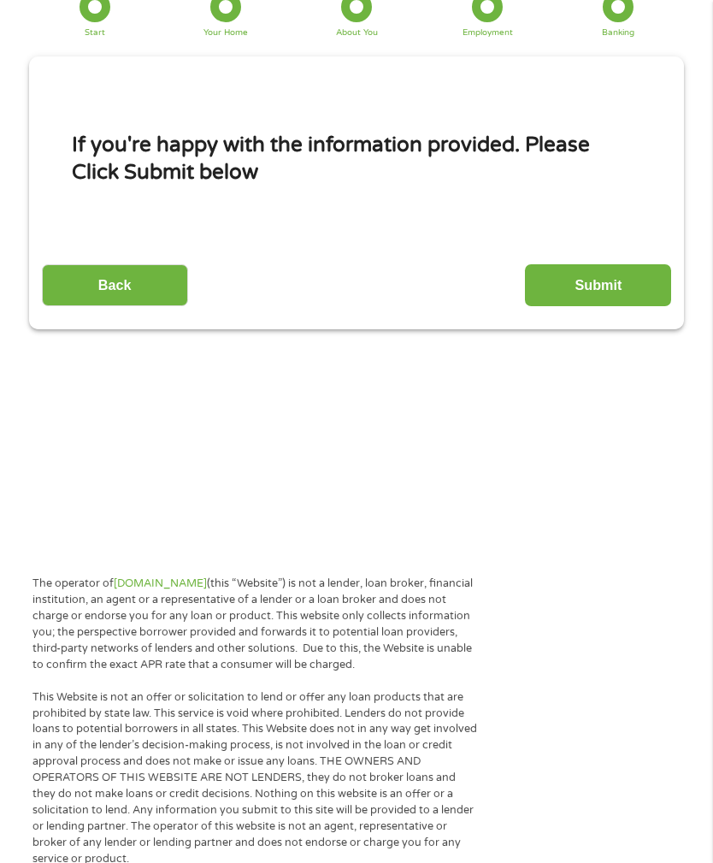
scroll to position [35, 0]
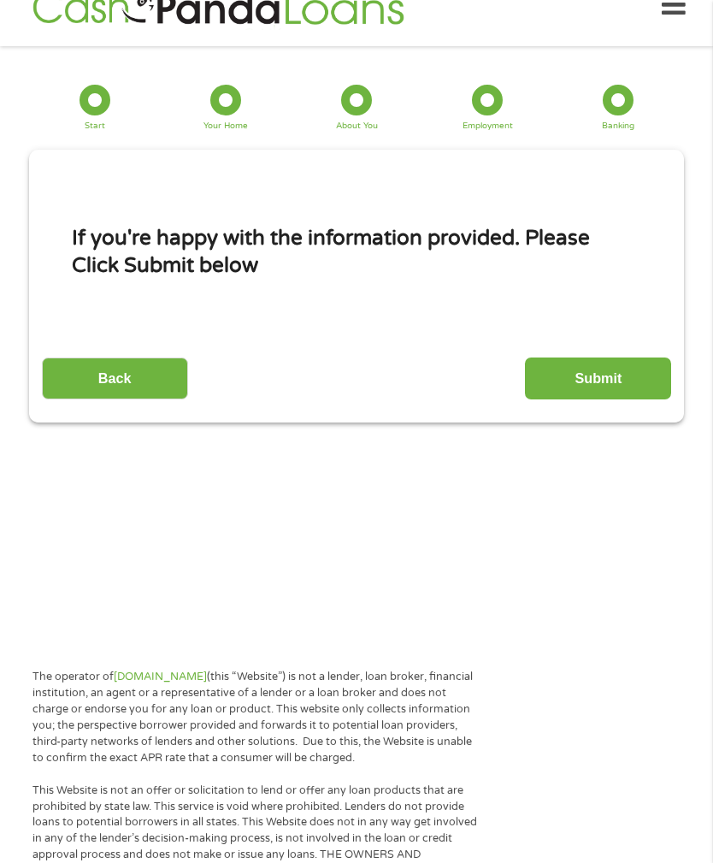
click at [635, 399] on input "Submit" at bounding box center [598, 378] width 146 height 42
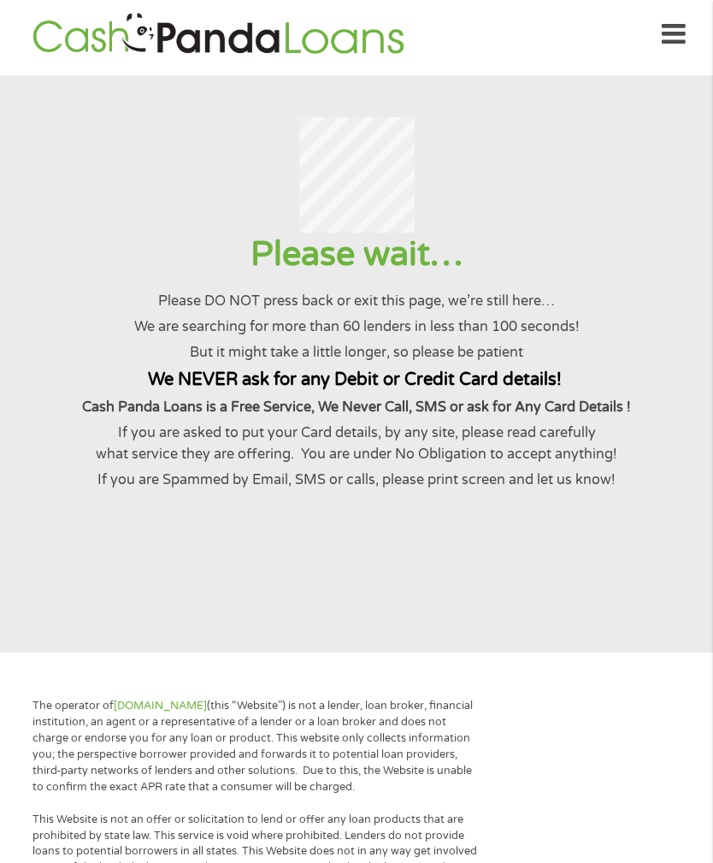
scroll to position [0, 0]
